Goal: Information Seeking & Learning: Learn about a topic

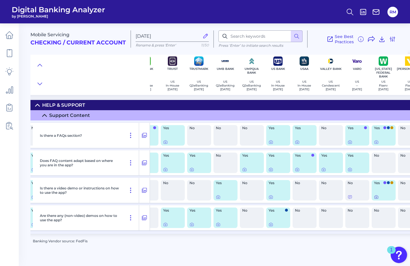
scroll to position [0, 1207]
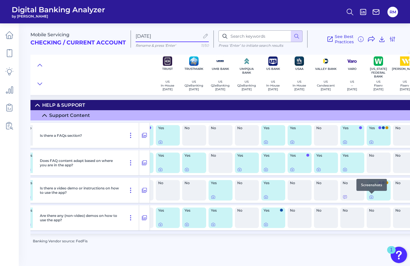
click at [372, 196] on div at bounding box center [371, 194] width 6 height 6
click at [371, 198] on icon at bounding box center [371, 197] width 5 height 5
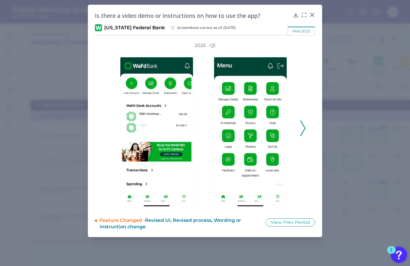
click at [301, 128] on icon at bounding box center [302, 129] width 5 height 16
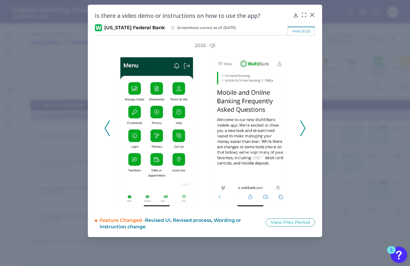
click at [300, 128] on icon at bounding box center [302, 129] width 5 height 16
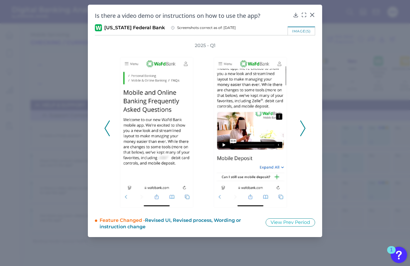
click at [300, 128] on icon at bounding box center [302, 129] width 5 height 16
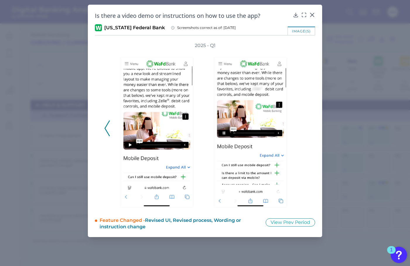
click at [300, 128] on div "2025 - Q1" at bounding box center [204, 125] width 201 height 166
click at [302, 131] on div "2025 - Q1" at bounding box center [204, 125] width 201 height 166
click at [107, 130] on icon at bounding box center [106, 129] width 5 height 16
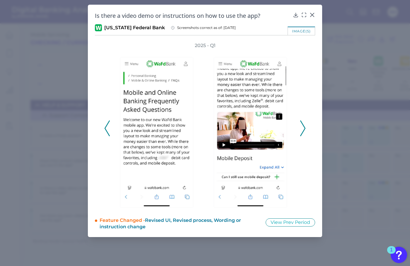
click at [107, 130] on icon at bounding box center [106, 129] width 5 height 16
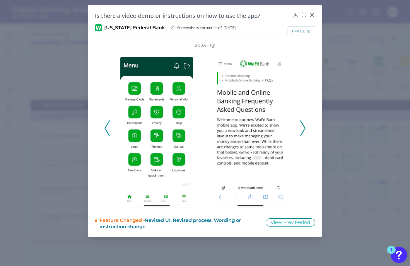
click at [107, 130] on icon at bounding box center [106, 129] width 5 height 16
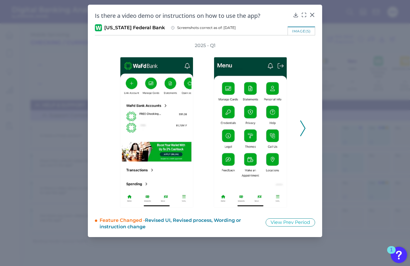
click at [107, 130] on div "2025 - Q1" at bounding box center [204, 125] width 201 height 166
click at [309, 13] on icon at bounding box center [312, 15] width 6 height 6
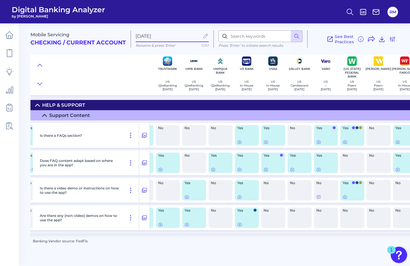
scroll to position [0, 1222]
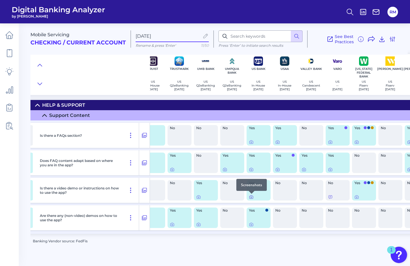
click at [252, 199] on icon at bounding box center [251, 197] width 5 height 5
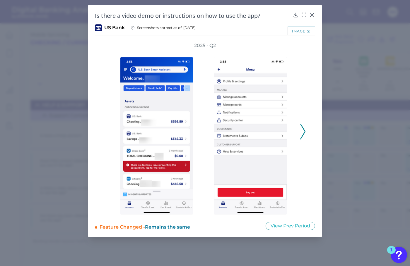
click at [303, 133] on icon at bounding box center [302, 132] width 5 height 16
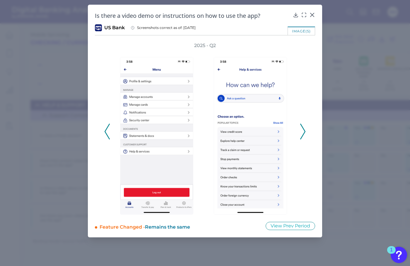
click at [303, 133] on icon at bounding box center [302, 132] width 5 height 16
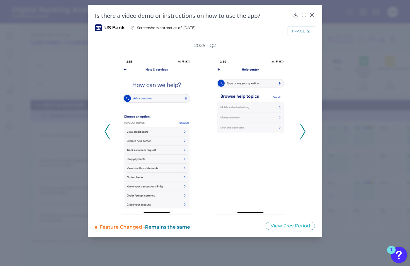
click at [303, 133] on icon at bounding box center [302, 132] width 5 height 16
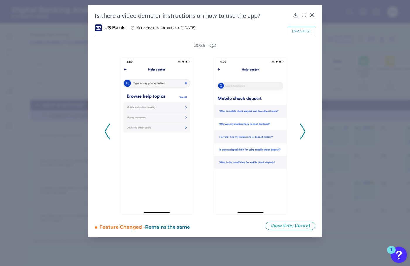
click at [303, 133] on icon at bounding box center [302, 132] width 5 height 16
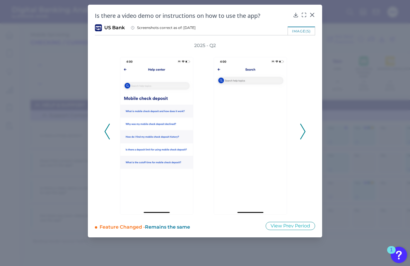
click at [303, 133] on icon at bounding box center [302, 132] width 5 height 16
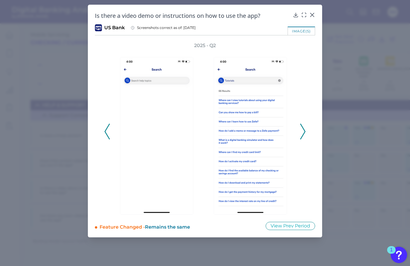
click at [303, 133] on icon at bounding box center [302, 132] width 5 height 16
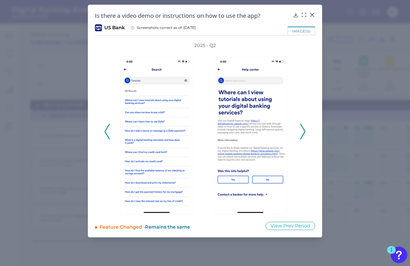
click at [303, 133] on icon at bounding box center [302, 132] width 5 height 16
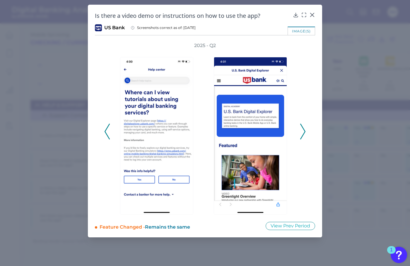
click at [303, 133] on icon at bounding box center [302, 132] width 5 height 16
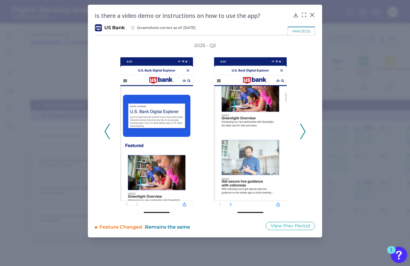
click at [303, 133] on icon at bounding box center [302, 132] width 5 height 16
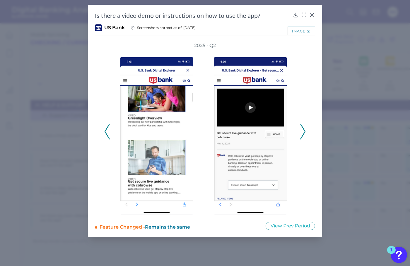
click at [303, 133] on icon at bounding box center [302, 132] width 5 height 16
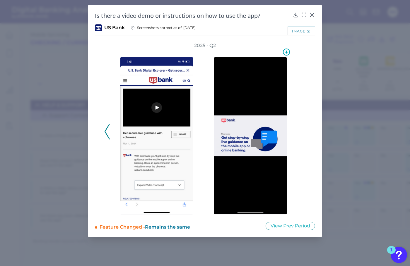
click at [282, 139] on img at bounding box center [250, 136] width 73 height 158
click at [298, 139] on div at bounding box center [252, 132] width 94 height 166
click at [315, 13] on div "Is there a video demo or instructions on how to use the app? US Bank Screenshot…" at bounding box center [205, 121] width 234 height 233
click at [313, 14] on icon at bounding box center [312, 15] width 4 height 4
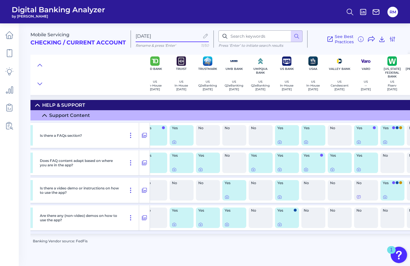
scroll to position [0, 1190]
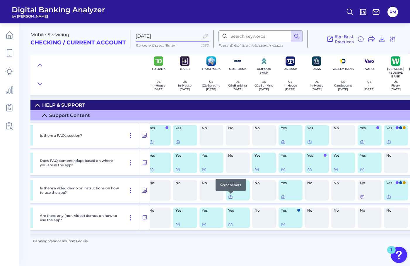
click at [230, 197] on icon at bounding box center [230, 197] width 1 height 1
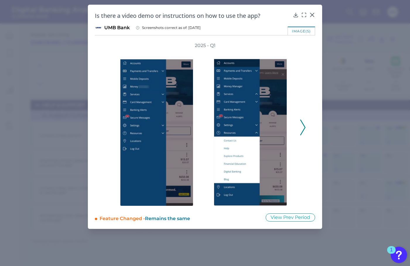
click at [301, 128] on icon at bounding box center [302, 128] width 5 height 16
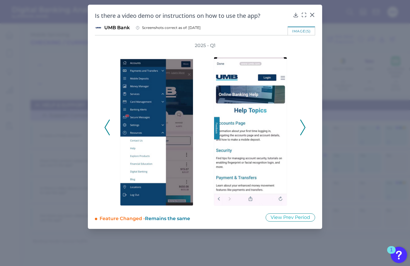
click at [301, 128] on icon at bounding box center [302, 128] width 5 height 16
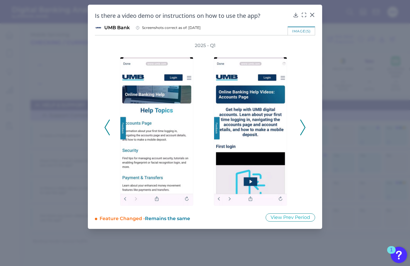
click at [301, 128] on icon at bounding box center [302, 128] width 5 height 16
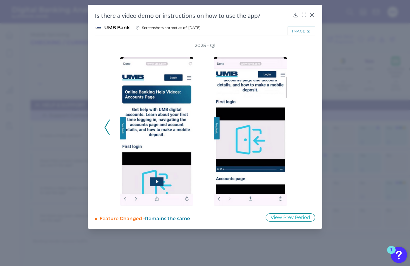
click at [301, 128] on div "2025 - Q1" at bounding box center [204, 124] width 201 height 164
click at [312, 11] on div "Is there a video demo or instructions on how to use the app? UMB Bank Screensho…" at bounding box center [205, 117] width 234 height 224
click at [312, 16] on div at bounding box center [312, 19] width 6 height 6
click at [312, 15] on icon at bounding box center [312, 15] width 4 height 4
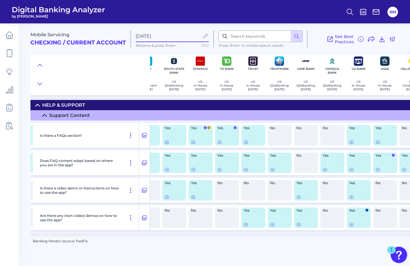
scroll to position [0, 1118]
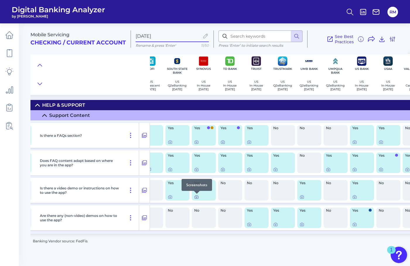
click at [195, 196] on div at bounding box center [197, 194] width 6 height 6
click at [197, 198] on icon at bounding box center [196, 197] width 5 height 5
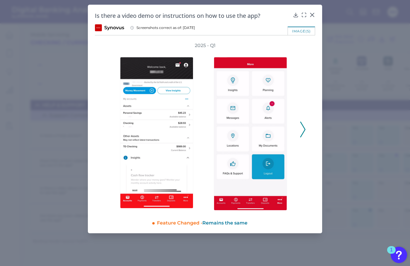
click at [301, 132] on icon at bounding box center [302, 130] width 5 height 16
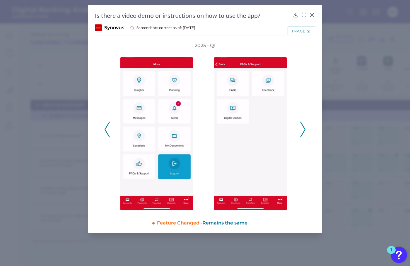
click at [300, 132] on icon at bounding box center [302, 130] width 5 height 16
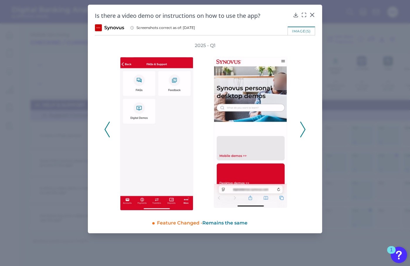
click at [300, 132] on icon at bounding box center [302, 130] width 5 height 16
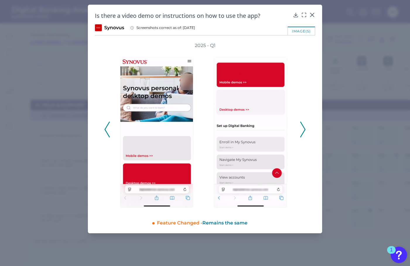
click at [301, 132] on icon at bounding box center [302, 130] width 5 height 16
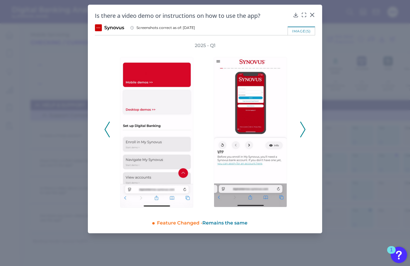
click at [301, 132] on icon at bounding box center [302, 130] width 5 height 16
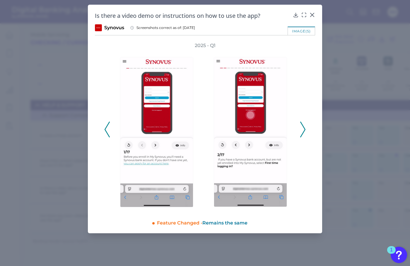
click at [304, 130] on icon at bounding box center [302, 130] width 5 height 16
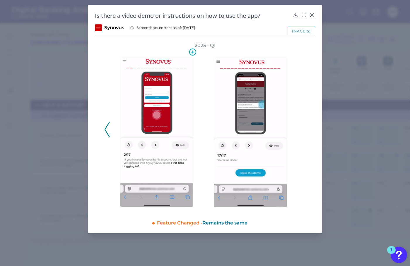
click at [164, 108] on img at bounding box center [156, 132] width 73 height 150
click at [106, 130] on icon at bounding box center [106, 130] width 5 height 16
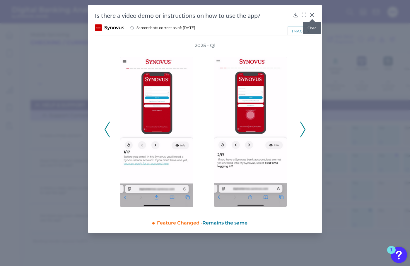
click at [311, 14] on icon at bounding box center [312, 15] width 4 height 4
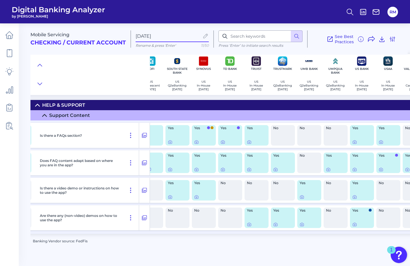
scroll to position [0, 1105]
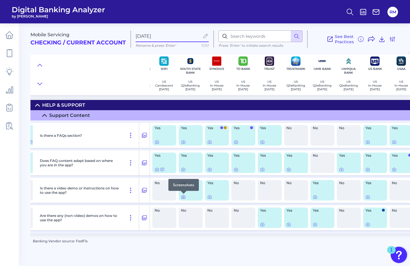
click at [184, 195] on div at bounding box center [184, 194] width 6 height 6
click at [183, 197] on icon at bounding box center [183, 197] width 1 height 1
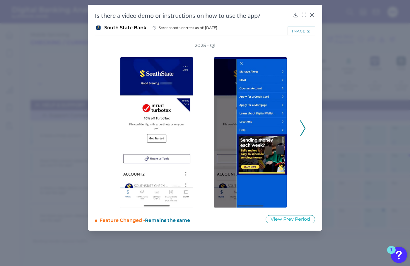
click at [302, 130] on icon at bounding box center [302, 129] width 5 height 16
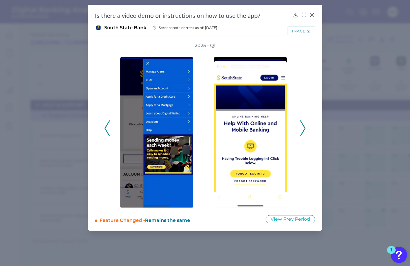
click at [302, 130] on icon at bounding box center [302, 129] width 5 height 16
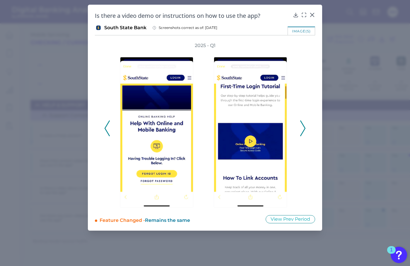
click at [302, 130] on icon at bounding box center [302, 129] width 5 height 16
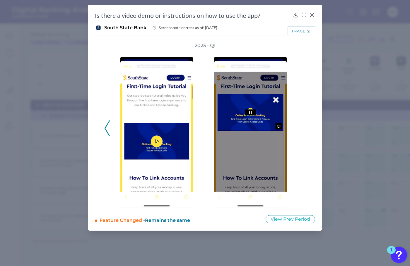
click at [302, 130] on div "2025 - Q1" at bounding box center [204, 125] width 201 height 166
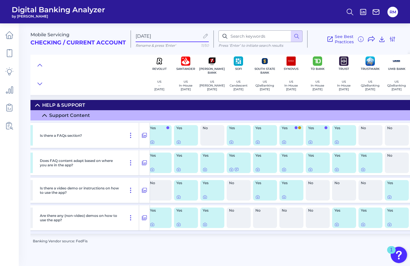
scroll to position [0, 1030]
click at [155, 226] on icon at bounding box center [152, 224] width 5 height 5
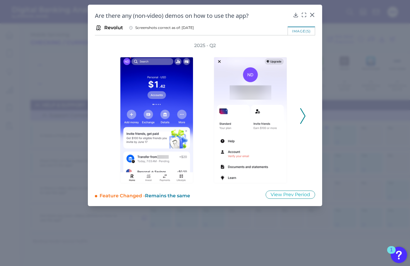
click at [304, 118] on icon at bounding box center [302, 116] width 5 height 16
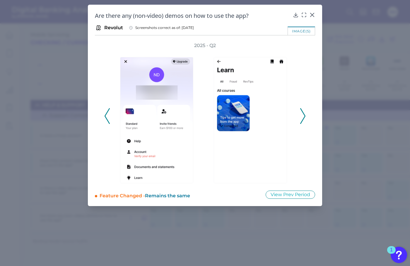
click at [304, 118] on icon at bounding box center [302, 116] width 5 height 16
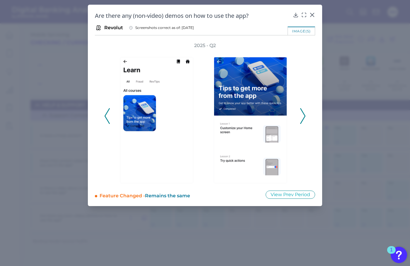
click at [305, 118] on icon at bounding box center [302, 116] width 5 height 16
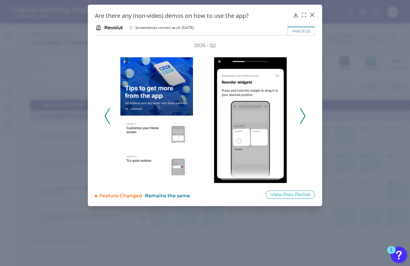
click at [303, 117] on polyline at bounding box center [302, 116] width 4 height 15
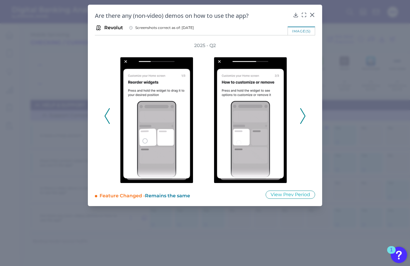
click at [303, 117] on polyline at bounding box center [302, 116] width 4 height 15
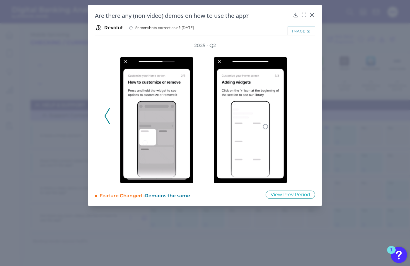
click at [303, 117] on div "2025 - Q2" at bounding box center [204, 112] width 201 height 141
click at [104, 116] on icon at bounding box center [106, 116] width 5 height 16
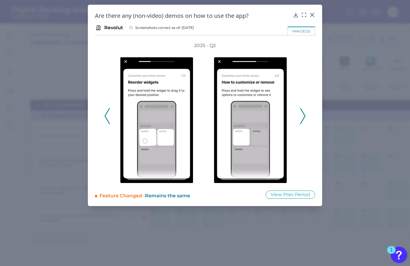
click at [104, 116] on icon at bounding box center [106, 116] width 5 height 16
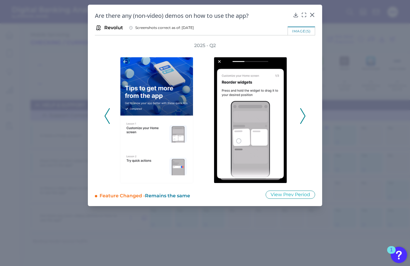
click at [104, 116] on icon at bounding box center [106, 116] width 5 height 16
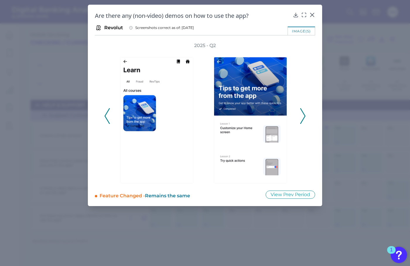
click at [104, 115] on icon at bounding box center [106, 116] width 5 height 16
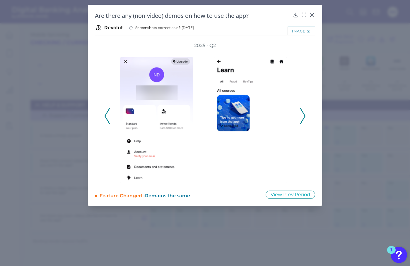
click at [304, 113] on icon at bounding box center [302, 116] width 5 height 16
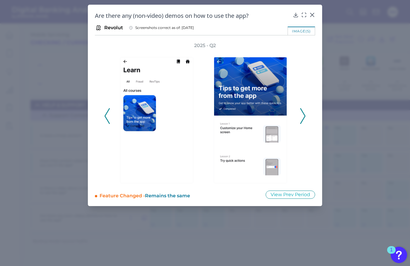
click at [303, 115] on icon at bounding box center [302, 116] width 5 height 16
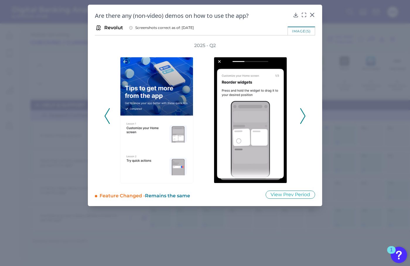
click at [306, 110] on div "2025 - Q2" at bounding box center [205, 112] width 220 height 141
click at [301, 113] on icon at bounding box center [302, 116] width 5 height 16
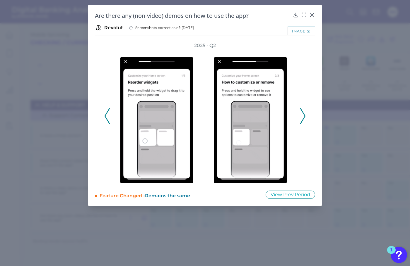
click at [301, 113] on icon at bounding box center [302, 116] width 5 height 16
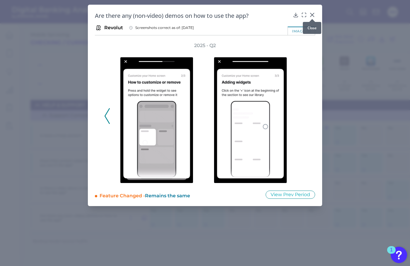
click at [311, 14] on icon at bounding box center [312, 15] width 4 height 4
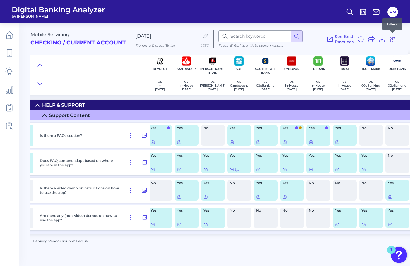
click at [393, 40] on icon at bounding box center [392, 39] width 7 height 7
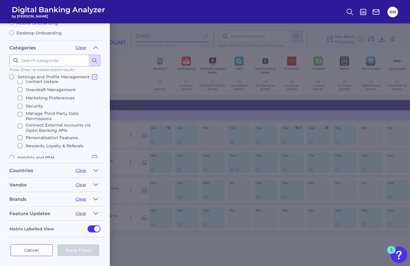
scroll to position [110, 0]
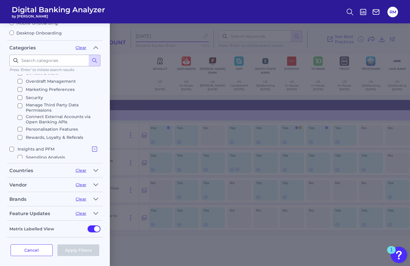
click at [20, 120] on input "Connect External Accounts via Open Banking APIs" at bounding box center [20, 117] width 5 height 5
checkbox input "true"
click at [20, 132] on input "Personalisation Features" at bounding box center [20, 129] width 5 height 5
checkbox input "true"
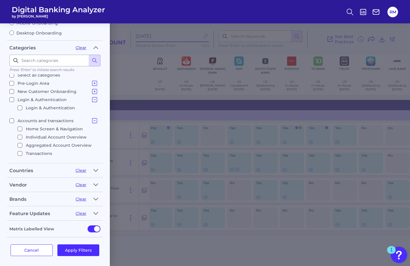
scroll to position [0, 0]
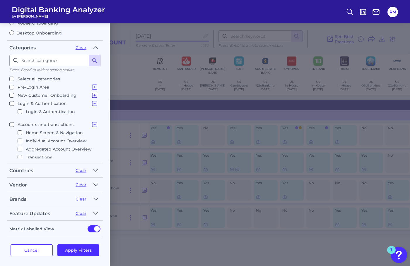
click at [91, 94] on icon at bounding box center [94, 95] width 7 height 7
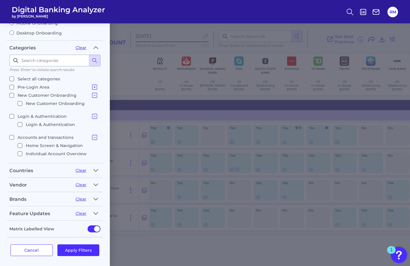
click at [20, 102] on input "New Customer Onboarding" at bounding box center [20, 103] width 5 height 5
checkbox input "true"
click at [93, 252] on button "Apply Filters" at bounding box center [78, 251] width 42 height 12
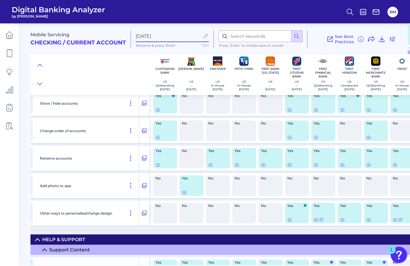
scroll to position [215, 499]
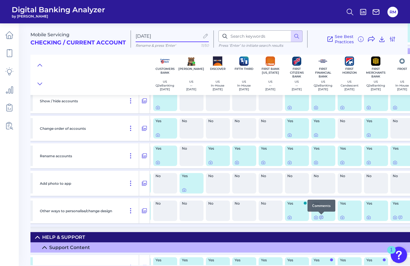
click at [322, 218] on icon at bounding box center [321, 217] width 5 height 5
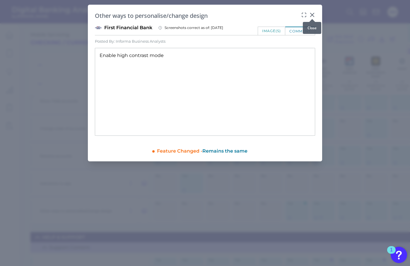
click at [310, 14] on icon at bounding box center [312, 15] width 6 height 6
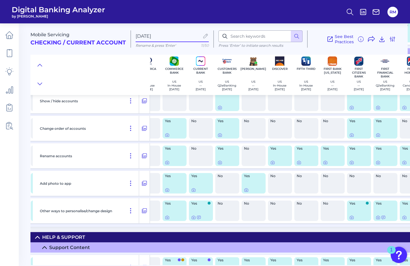
scroll to position [215, 435]
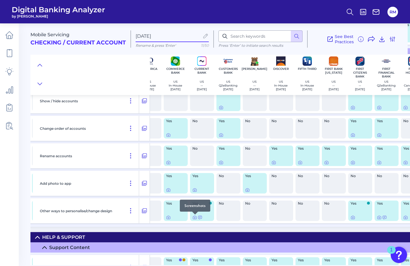
click at [195, 217] on div at bounding box center [195, 215] width 6 height 6
click at [200, 219] on icon at bounding box center [200, 217] width 5 height 5
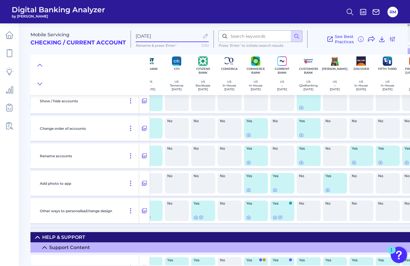
scroll to position [215, 339]
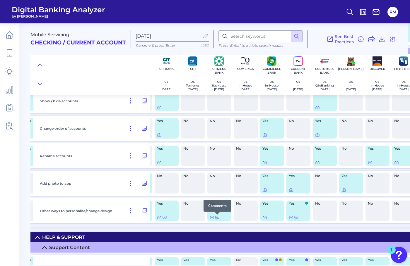
click at [216, 217] on icon at bounding box center [217, 217] width 5 height 5
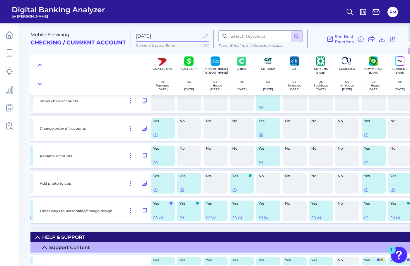
scroll to position [215, 235]
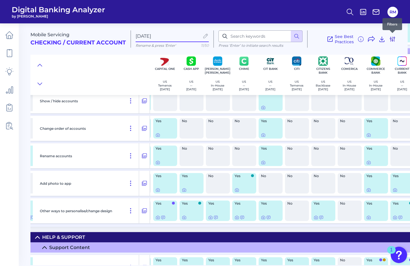
click at [391, 42] on icon at bounding box center [392, 39] width 7 height 7
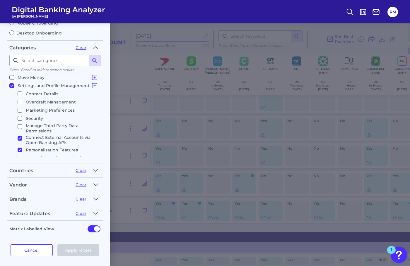
scroll to position [119, 0]
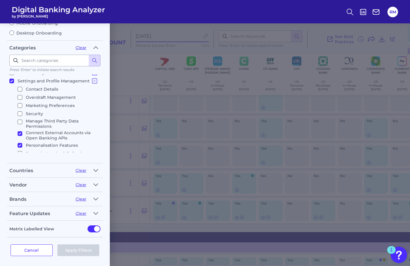
click at [21, 143] on input "Personalisation Features" at bounding box center [20, 145] width 5 height 5
checkbox input "false"
click at [77, 247] on button "Apply Filters" at bounding box center [78, 251] width 42 height 12
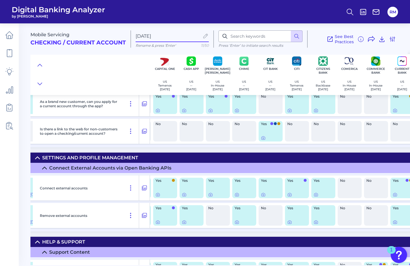
scroll to position [31, 235]
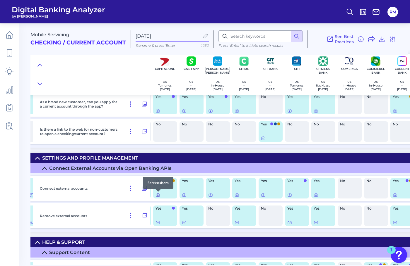
click at [158, 196] on icon at bounding box center [157, 195] width 1 height 1
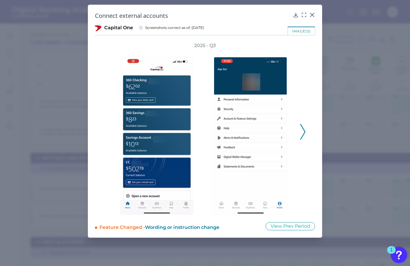
click at [304, 133] on polyline at bounding box center [302, 131] width 4 height 15
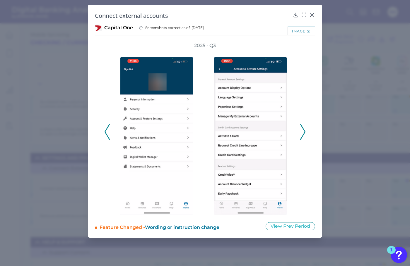
click at [304, 133] on polyline at bounding box center [302, 131] width 4 height 15
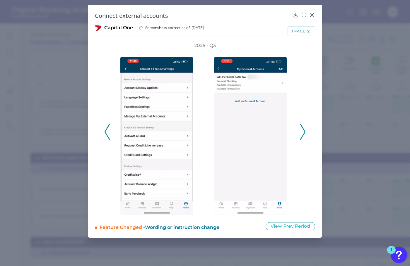
click at [304, 133] on polyline at bounding box center [302, 131] width 4 height 15
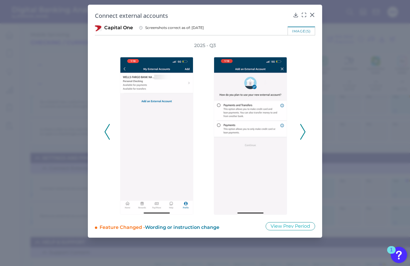
click at [304, 133] on polyline at bounding box center [302, 131] width 4 height 15
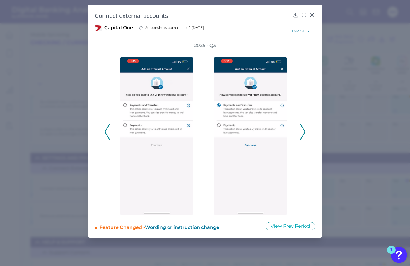
click at [304, 133] on polyline at bounding box center [302, 131] width 4 height 15
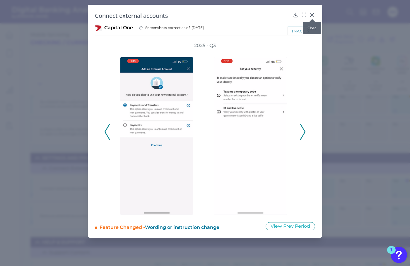
click at [312, 17] on div at bounding box center [312, 19] width 6 height 6
click at [312, 16] on div at bounding box center [312, 19] width 6 height 6
click at [313, 13] on icon at bounding box center [312, 15] width 6 height 6
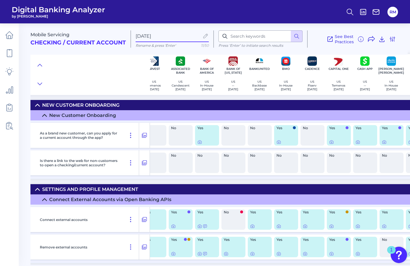
scroll to position [0, 0]
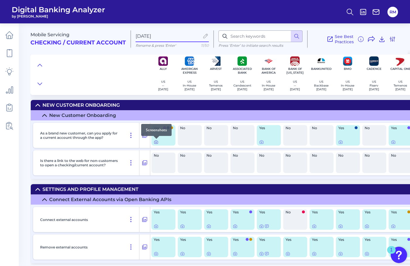
click at [158, 143] on icon at bounding box center [156, 142] width 5 height 5
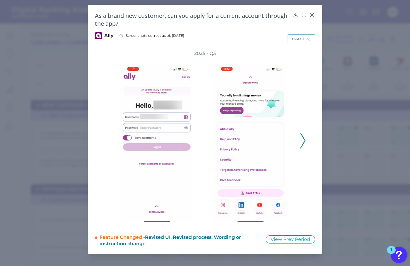
click at [304, 140] on polyline at bounding box center [302, 140] width 4 height 15
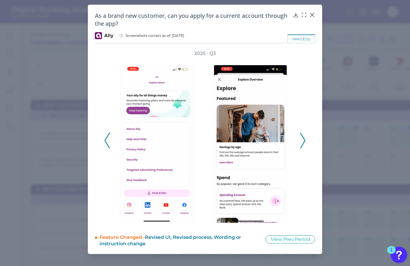
click at [304, 140] on polyline at bounding box center [302, 140] width 4 height 15
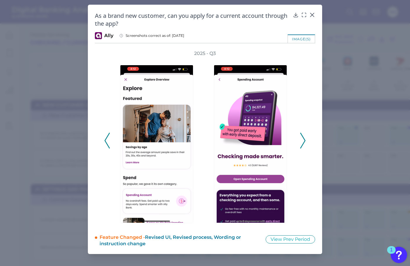
click at [304, 140] on polyline at bounding box center [302, 140] width 4 height 15
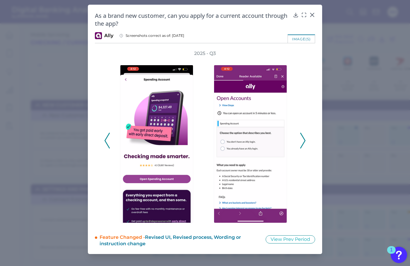
click at [304, 140] on polyline at bounding box center [302, 140] width 4 height 15
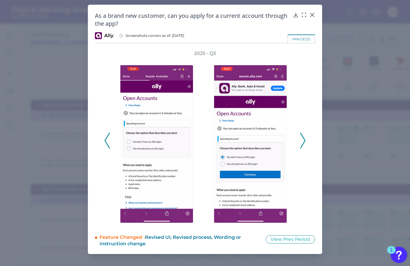
click at [304, 140] on polyline at bounding box center [302, 140] width 4 height 15
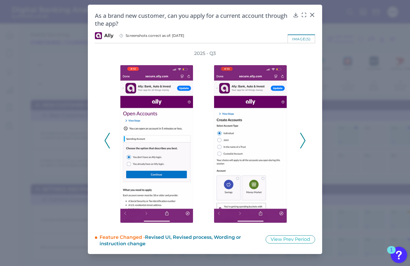
click at [304, 140] on polyline at bounding box center [302, 140] width 4 height 15
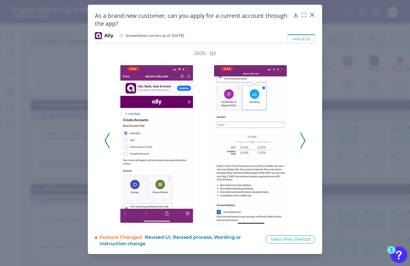
click at [304, 140] on icon at bounding box center [302, 141] width 5 height 16
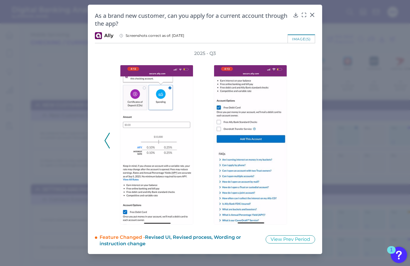
click at [304, 140] on div "2025 - Q3" at bounding box center [204, 137] width 201 height 175
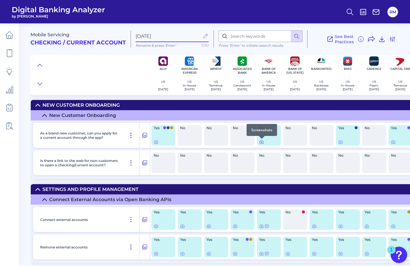
click at [262, 143] on icon at bounding box center [261, 142] width 5 height 5
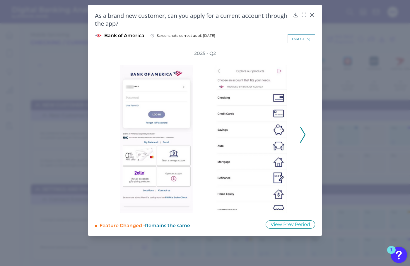
click at [305, 135] on button at bounding box center [303, 135] width 6 height 16
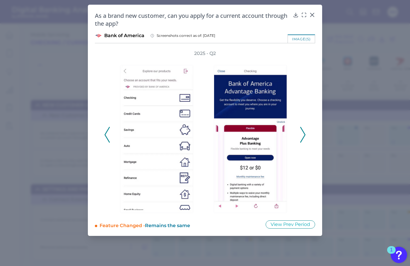
click at [108, 138] on icon at bounding box center [106, 135] width 5 height 16
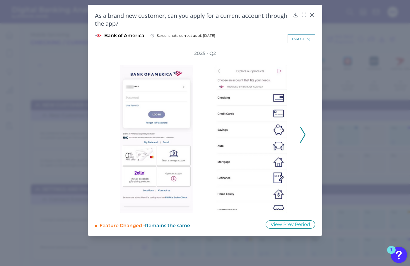
click at [302, 134] on icon at bounding box center [302, 135] width 5 height 16
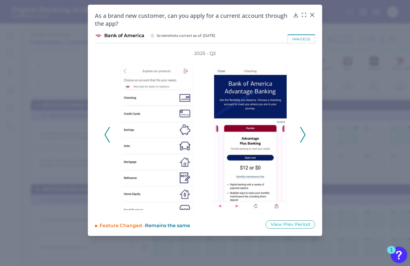
click at [302, 134] on icon at bounding box center [302, 135] width 5 height 16
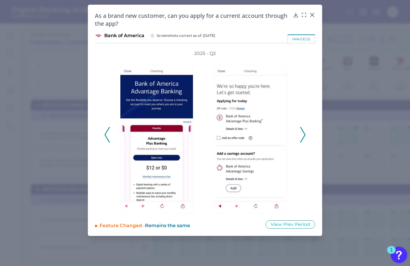
click at [302, 134] on icon at bounding box center [302, 135] width 5 height 16
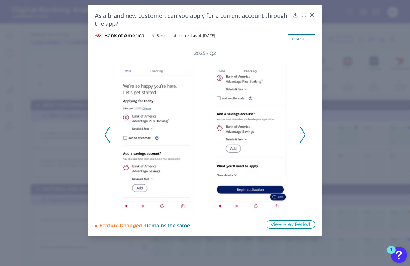
click at [302, 134] on icon at bounding box center [302, 135] width 5 height 16
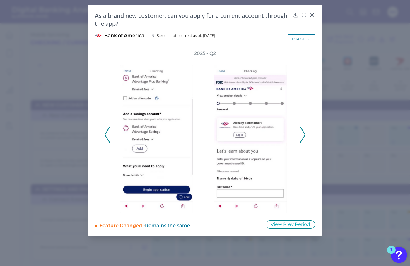
click at [302, 134] on icon at bounding box center [302, 135] width 5 height 16
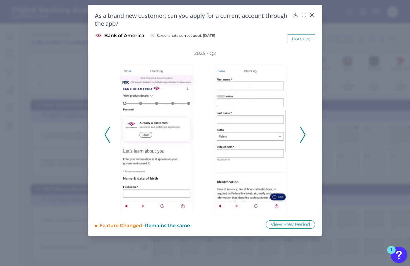
click at [302, 134] on icon at bounding box center [302, 135] width 5 height 16
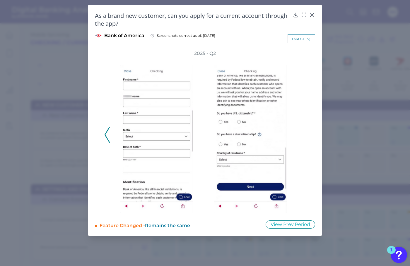
click at [302, 134] on div "2025 - Q2" at bounding box center [204, 131] width 201 height 163
click at [313, 17] on div at bounding box center [312, 19] width 6 height 6
click at [312, 18] on div "As a brand new customer, can you apply for a current account through the app?" at bounding box center [205, 20] width 220 height 16
click at [312, 14] on icon at bounding box center [312, 15] width 6 height 6
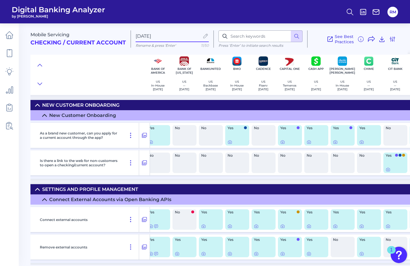
scroll to position [0, 113]
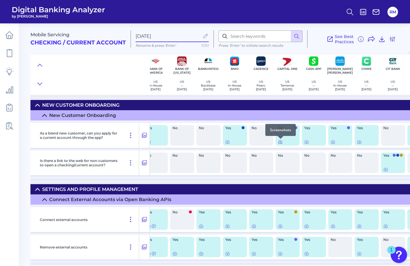
click at [280, 142] on icon at bounding box center [280, 142] width 5 height 5
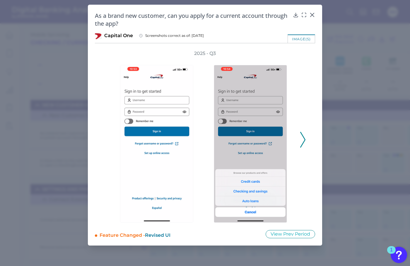
click at [304, 143] on icon at bounding box center [302, 140] width 5 height 16
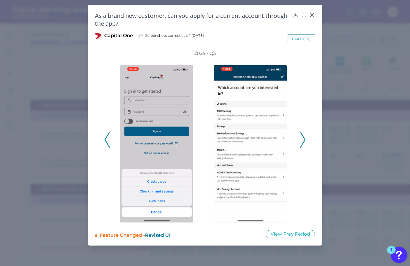
click at [304, 143] on icon at bounding box center [302, 140] width 5 height 16
click at [303, 143] on polyline at bounding box center [302, 139] width 4 height 15
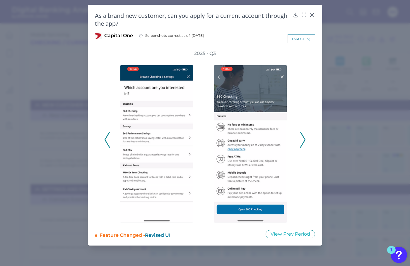
click at [303, 143] on polyline at bounding box center [302, 139] width 4 height 15
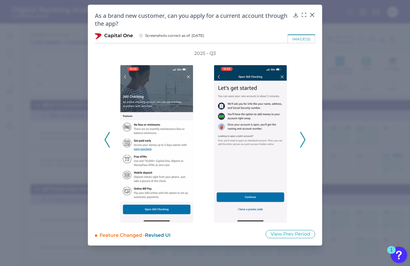
click at [305, 139] on button at bounding box center [303, 140] width 6 height 16
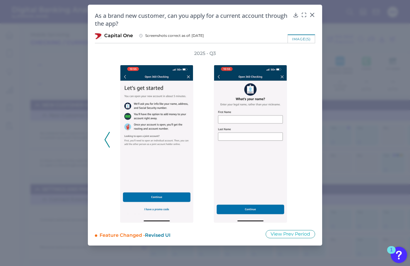
click at [305, 139] on div "2025 - Q3" at bounding box center [204, 136] width 201 height 173
click at [311, 14] on icon at bounding box center [312, 15] width 4 height 4
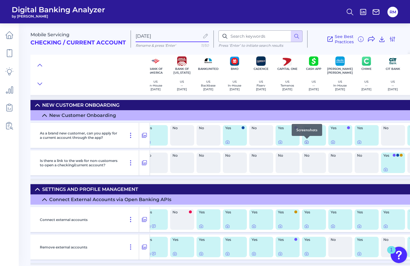
click at [307, 143] on icon at bounding box center [306, 142] width 5 height 5
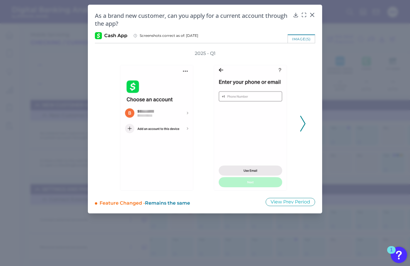
click at [311, 129] on div "2025 - Q1" at bounding box center [205, 120] width 220 height 140
click at [306, 129] on div "2025 - Q1" at bounding box center [205, 120] width 220 height 140
click at [302, 127] on polyline at bounding box center [302, 123] width 4 height 15
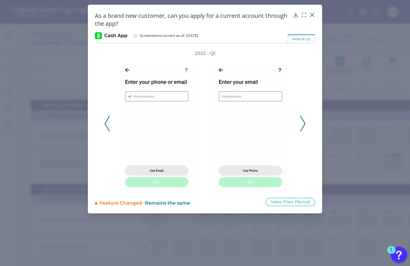
click at [302, 127] on polyline at bounding box center [302, 123] width 4 height 15
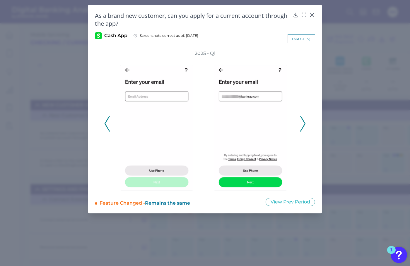
click at [302, 127] on polyline at bounding box center [302, 123] width 4 height 15
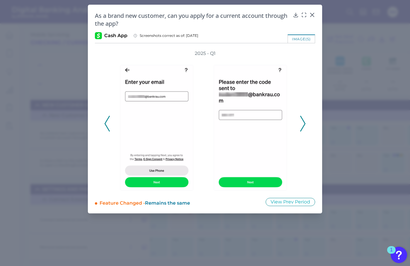
click at [302, 127] on polyline at bounding box center [302, 123] width 4 height 15
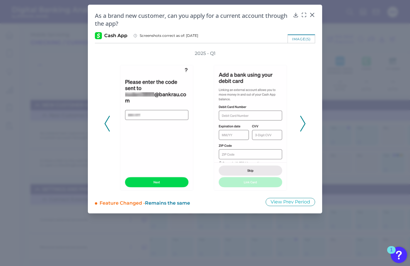
click at [302, 127] on polyline at bounding box center [302, 123] width 4 height 15
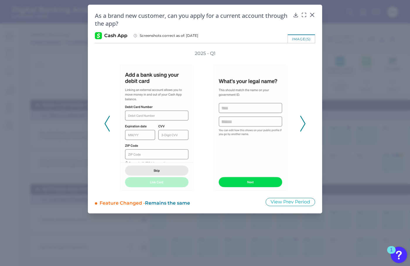
click at [302, 127] on polyline at bounding box center [302, 123] width 4 height 15
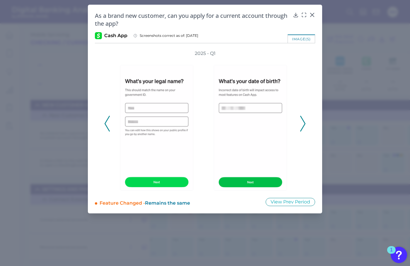
click at [302, 127] on polyline at bounding box center [302, 123] width 4 height 15
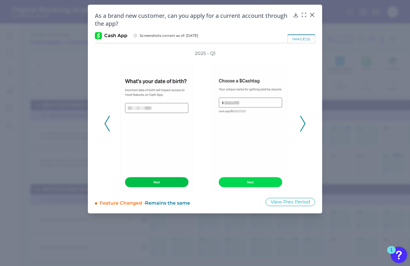
click at [302, 127] on polyline at bounding box center [302, 123] width 4 height 15
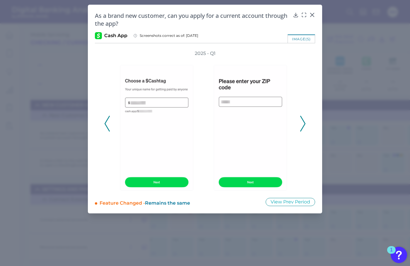
click at [302, 127] on polyline at bounding box center [302, 123] width 4 height 15
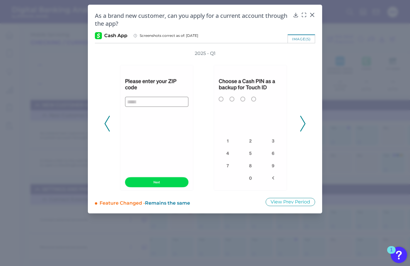
click at [302, 127] on polyline at bounding box center [302, 123] width 4 height 15
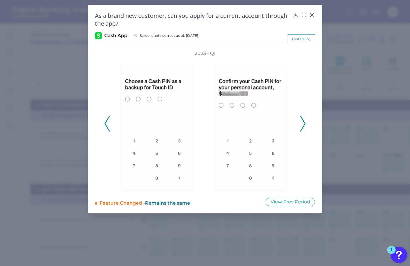
click at [302, 127] on polyline at bounding box center [302, 123] width 4 height 15
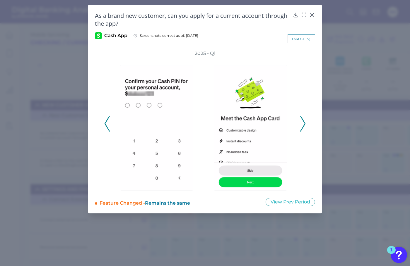
click at [302, 127] on polyline at bounding box center [302, 123] width 4 height 15
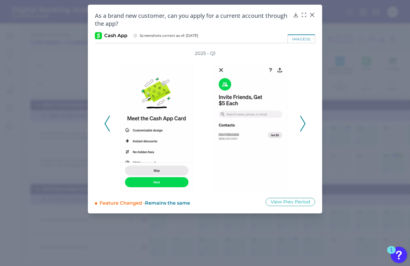
click at [302, 127] on polyline at bounding box center [302, 123] width 4 height 15
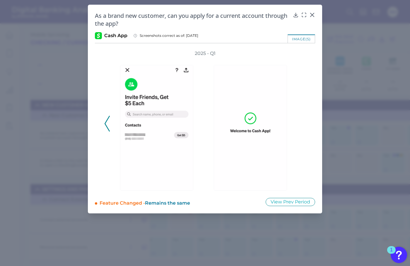
click at [302, 127] on div "2025 - Q1" at bounding box center [204, 120] width 201 height 140
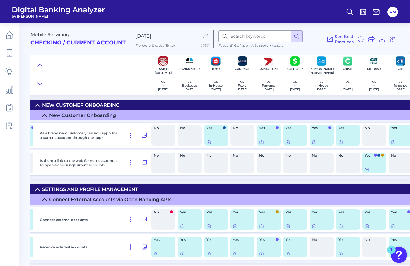
scroll to position [0, 150]
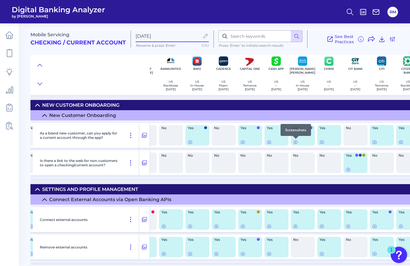
click at [296, 140] on div at bounding box center [296, 139] width 6 height 6
click at [294, 142] on icon at bounding box center [295, 142] width 5 height 5
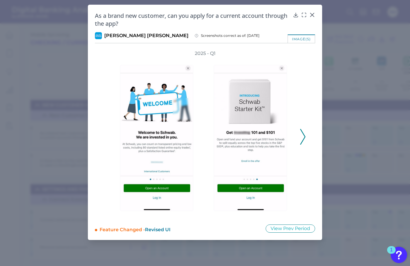
click at [302, 140] on icon at bounding box center [302, 137] width 5 height 16
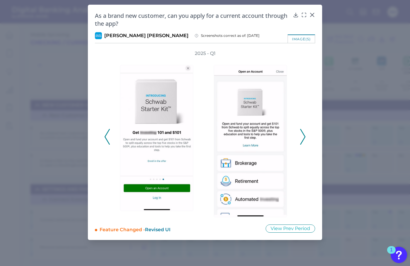
click at [302, 140] on icon at bounding box center [302, 137] width 5 height 16
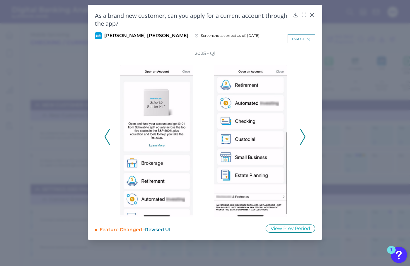
click at [302, 140] on icon at bounding box center [302, 137] width 5 height 16
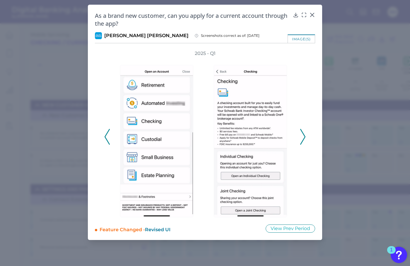
click at [302, 140] on icon at bounding box center [302, 137] width 5 height 16
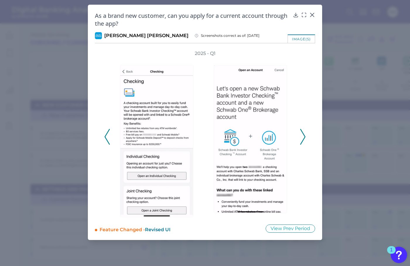
click at [302, 140] on icon at bounding box center [302, 137] width 5 height 16
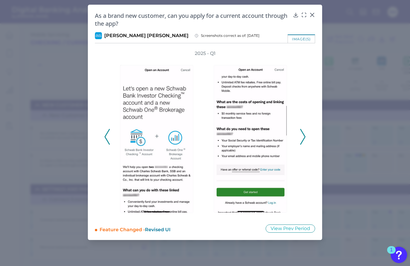
click at [302, 140] on icon at bounding box center [302, 137] width 5 height 16
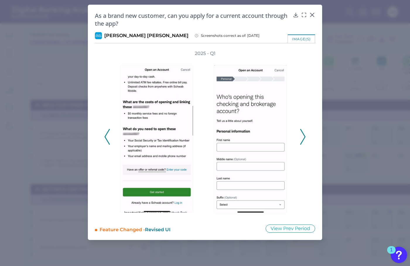
click at [302, 140] on icon at bounding box center [302, 137] width 5 height 16
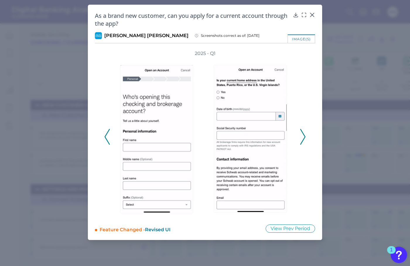
click at [302, 140] on icon at bounding box center [302, 137] width 5 height 16
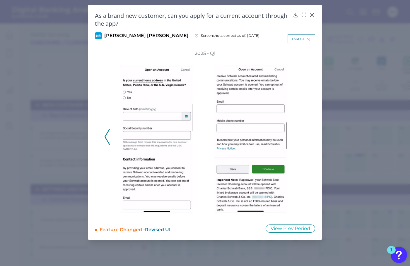
click at [302, 140] on div "2025 - Q1" at bounding box center [204, 133] width 201 height 167
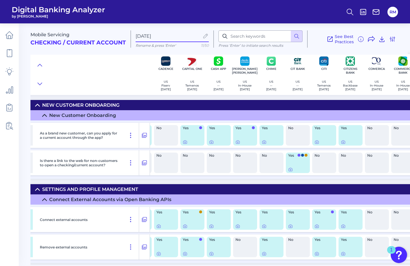
scroll to position [0, 216]
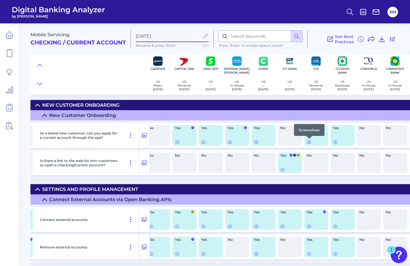
click at [309, 143] on icon at bounding box center [308, 142] width 5 height 5
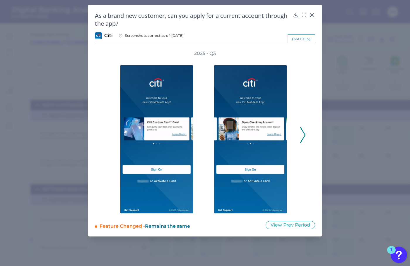
click at [305, 138] on icon at bounding box center [302, 135] width 5 height 16
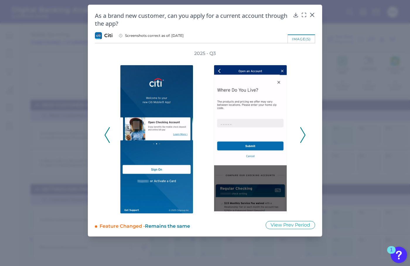
click at [305, 138] on icon at bounding box center [302, 135] width 5 height 16
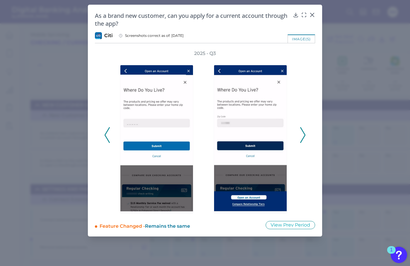
click at [305, 138] on icon at bounding box center [302, 135] width 5 height 16
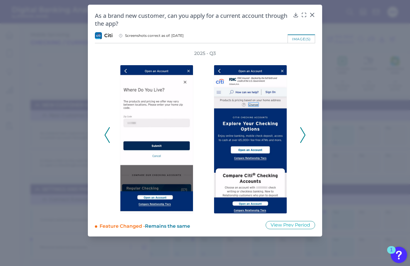
click at [305, 138] on icon at bounding box center [302, 135] width 5 height 16
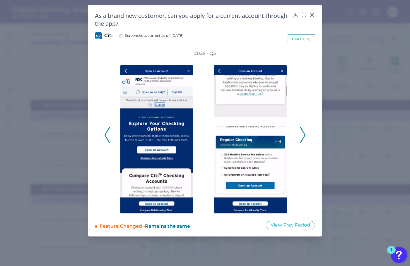
click at [305, 138] on icon at bounding box center [302, 135] width 5 height 16
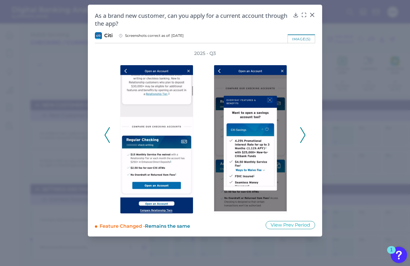
click at [305, 138] on icon at bounding box center [302, 135] width 5 height 16
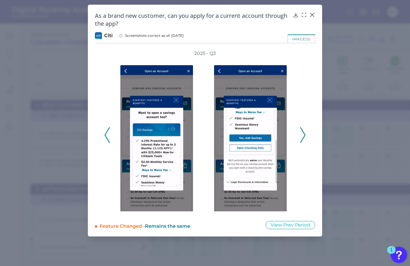
click at [305, 138] on icon at bounding box center [302, 135] width 5 height 16
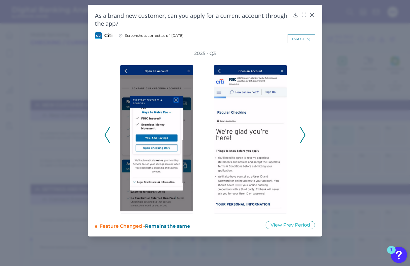
click at [305, 138] on icon at bounding box center [302, 135] width 5 height 16
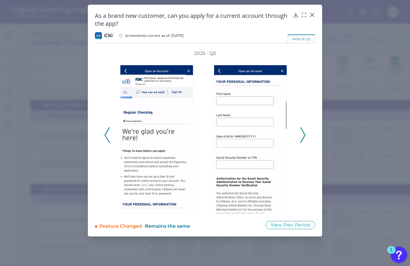
click at [305, 138] on icon at bounding box center [302, 135] width 5 height 16
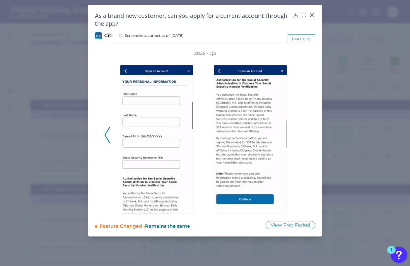
click at [305, 138] on div "2025 - Q3" at bounding box center [204, 132] width 201 height 164
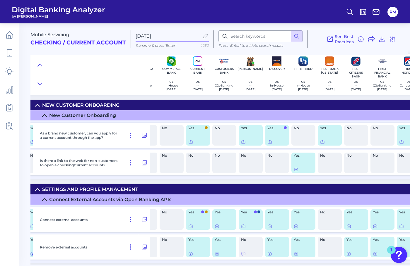
scroll to position [0, 443]
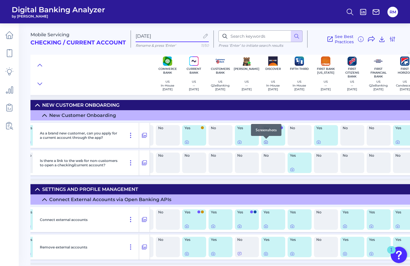
click at [266, 143] on icon at bounding box center [265, 142] width 1 height 1
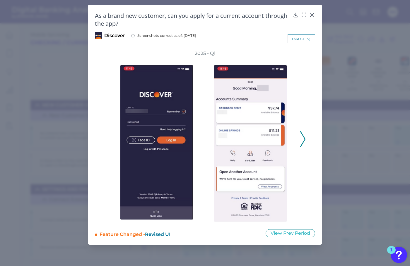
click at [306, 140] on div "2025 - Q1" at bounding box center [205, 136] width 220 height 172
click at [304, 140] on polyline at bounding box center [302, 139] width 4 height 15
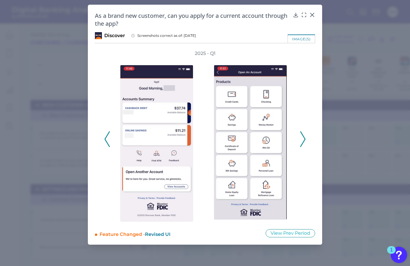
click at [304, 140] on polyline at bounding box center [302, 139] width 4 height 15
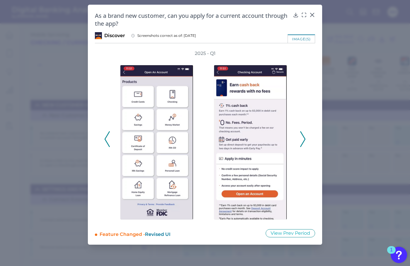
click at [304, 140] on polyline at bounding box center [302, 139] width 4 height 15
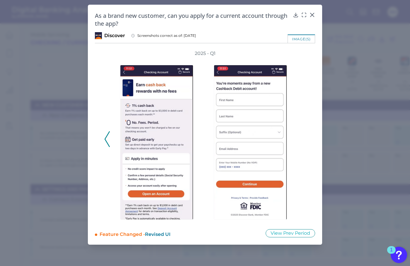
click at [304, 140] on div "2025 - Q1" at bounding box center [204, 136] width 201 height 172
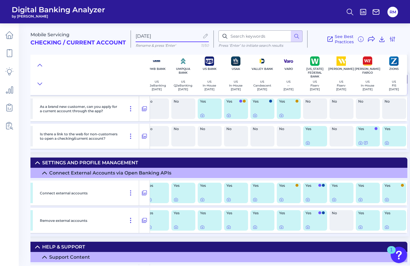
scroll to position [152, 1273]
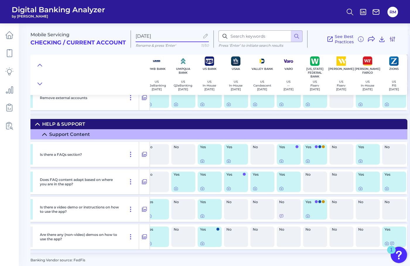
click at [397, 255] on img "Open Resource Center, 1 new notification" at bounding box center [398, 255] width 16 height 16
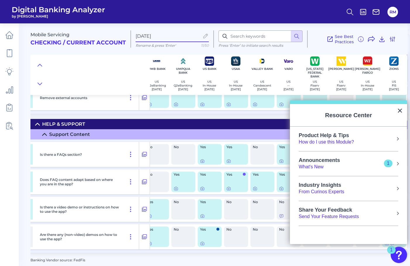
click at [340, 193] on div "From Curinos Experts" at bounding box center [321, 192] width 46 height 6
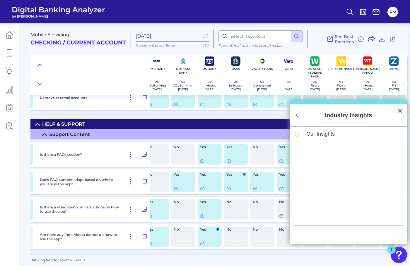
click at [322, 137] on div "Our Insights" at bounding box center [348, 134] width 108 height 6
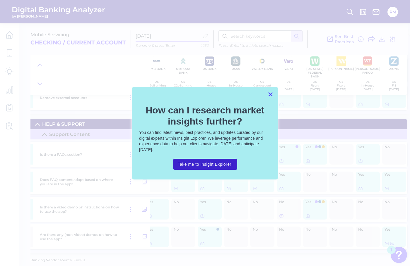
click at [267, 98] on button "×" at bounding box center [270, 94] width 6 height 9
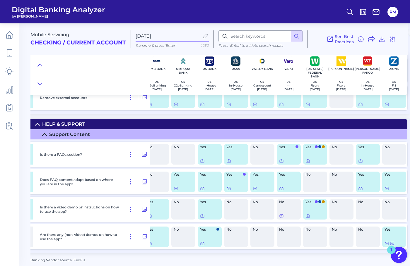
click at [396, 254] on img "Open Resource Center, 1 new notification" at bounding box center [398, 255] width 16 height 16
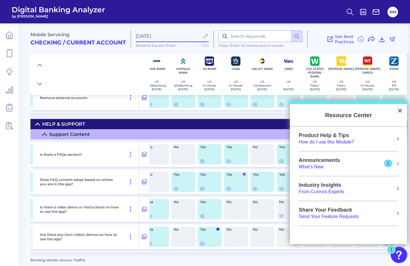
click at [339, 193] on div "From Curinos Experts" at bounding box center [321, 192] width 46 height 6
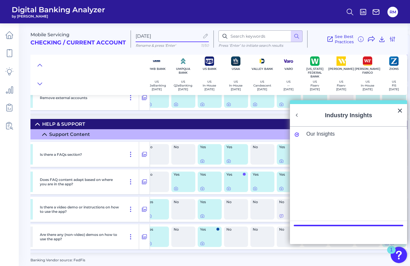
click at [361, 236] on div "Resource Center" at bounding box center [348, 232] width 117 height 23
click at [327, 134] on div "Our Insights" at bounding box center [352, 133] width 93 height 5
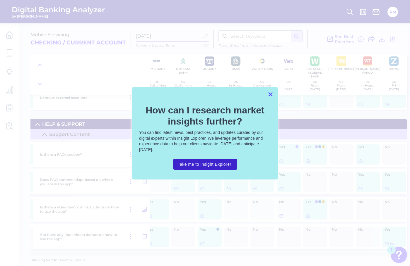
click at [270, 96] on button "×" at bounding box center [270, 94] width 6 height 9
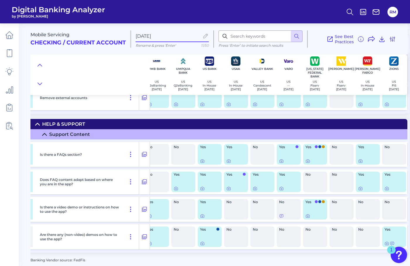
click at [399, 255] on img "Open Resource Center, 1 new notification" at bounding box center [398, 255] width 16 height 16
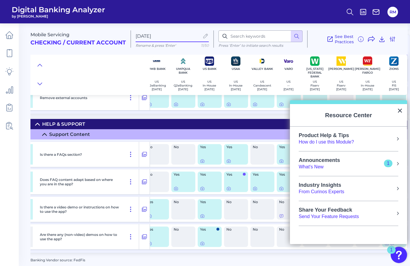
click at [349, 218] on div "Send Your Feature Requests" at bounding box center [328, 217] width 60 height 6
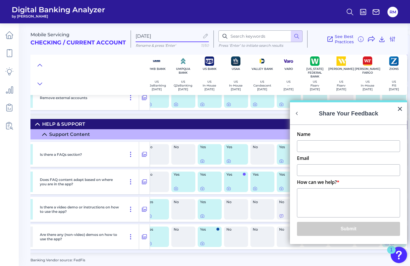
click at [330, 146] on input "Name" at bounding box center [348, 146] width 103 height 12
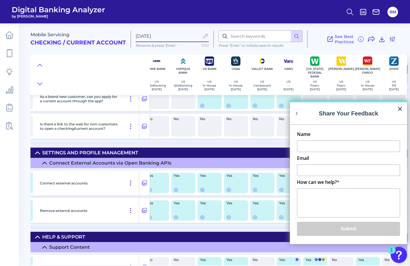
scroll to position [0, 1273]
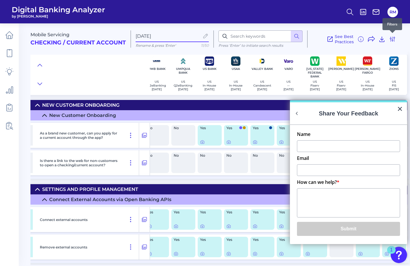
click at [396, 39] on div "Mobile Servicing Checking / Current Account [DATE] Rename & press 'Enter' 11/50…" at bounding box center [218, 37] width 377 height 36
click at [393, 39] on icon at bounding box center [392, 39] width 7 height 7
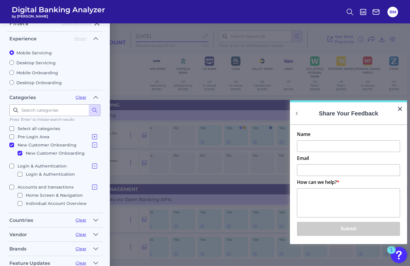
scroll to position [11, 0]
